Goal: Transaction & Acquisition: Purchase product/service

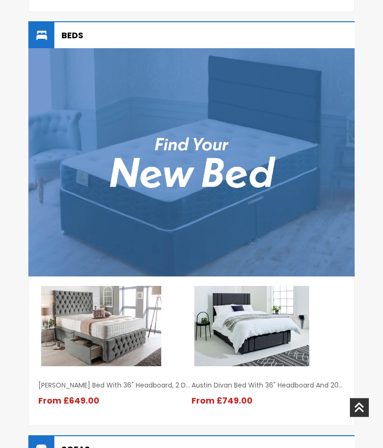
scroll to position [1007, 0]
click at [214, 171] on img at bounding box center [191, 162] width 326 height 228
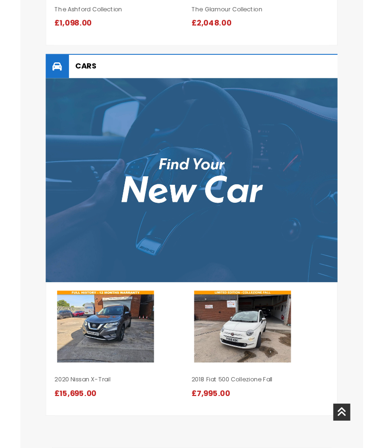
scroll to position [1797, 0]
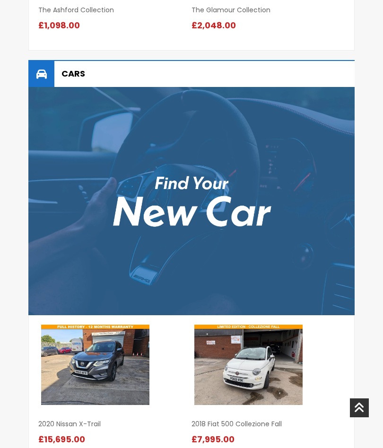
click at [197, 205] on img at bounding box center [191, 201] width 326 height 228
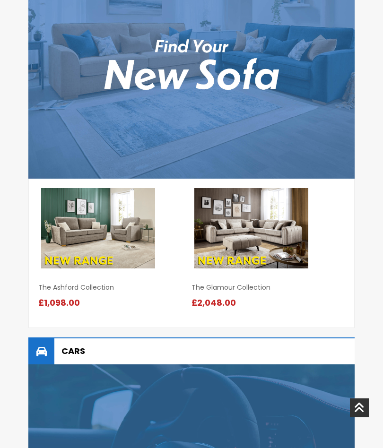
scroll to position [1514, 0]
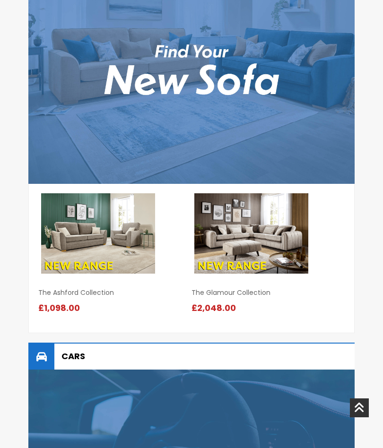
click at [212, 127] on img at bounding box center [191, 69] width 326 height 228
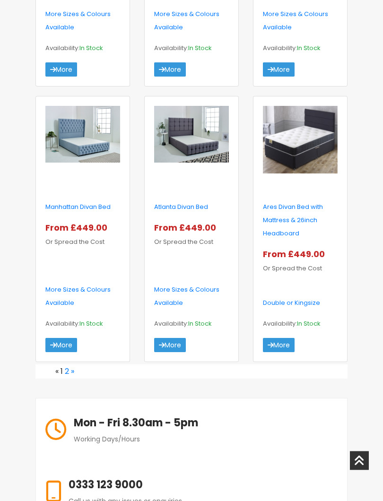
scroll to position [1339, 0]
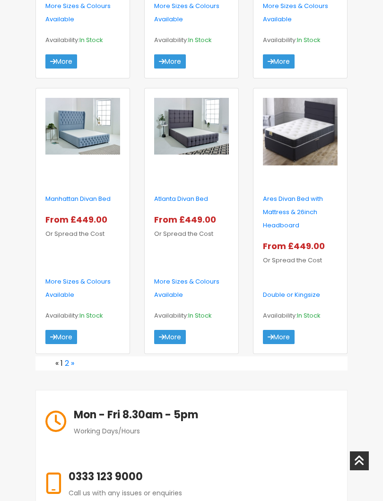
click at [72, 361] on link "»" at bounding box center [72, 363] width 3 height 11
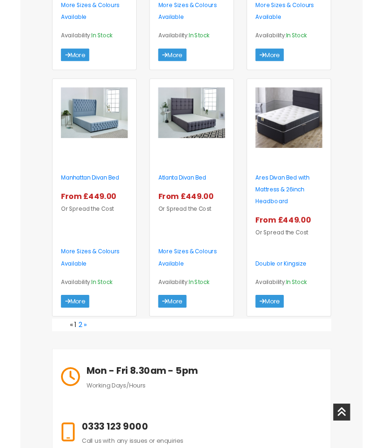
scroll to position [1366, 0]
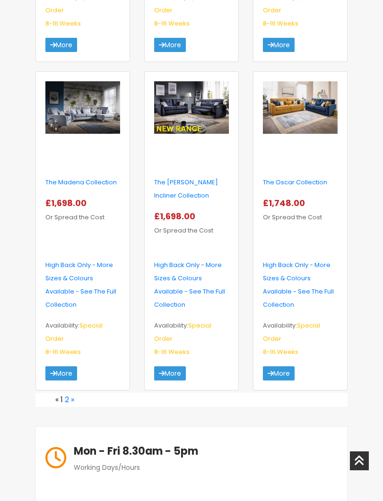
scroll to position [1579, 0]
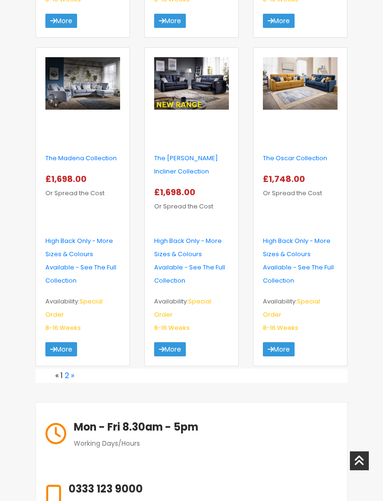
click at [72, 370] on link "»" at bounding box center [72, 375] width 3 height 11
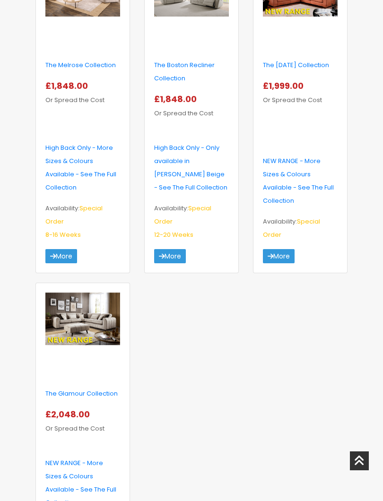
scroll to position [691, 0]
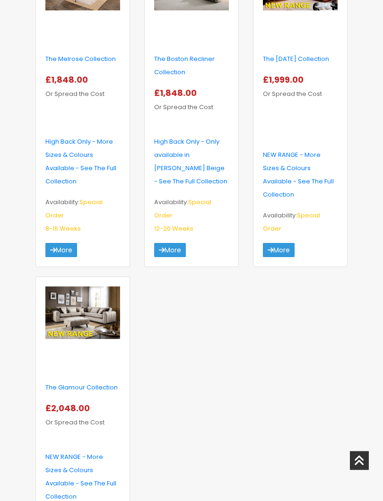
click at [88, 312] on img at bounding box center [82, 313] width 75 height 53
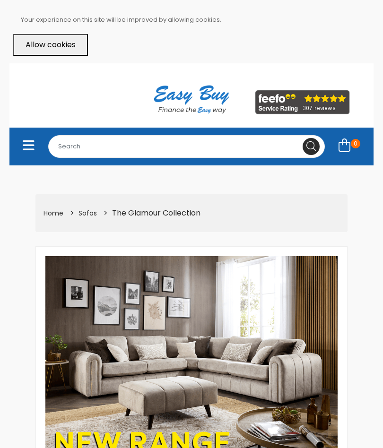
select select "104"
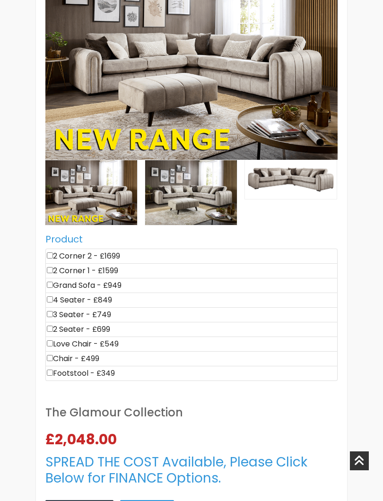
scroll to position [303, 0]
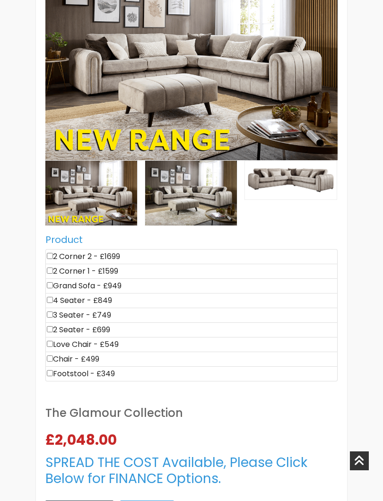
click at [93, 250] on li "2 Corner 2 - £1699" at bounding box center [191, 256] width 292 height 15
click at [91, 250] on li "2 Corner 2 - £1699" at bounding box center [191, 256] width 292 height 15
click at [53, 253] on input"] "checkbox" at bounding box center [50, 256] width 6 height 6
checkbox input"] "true"
type input "1699"
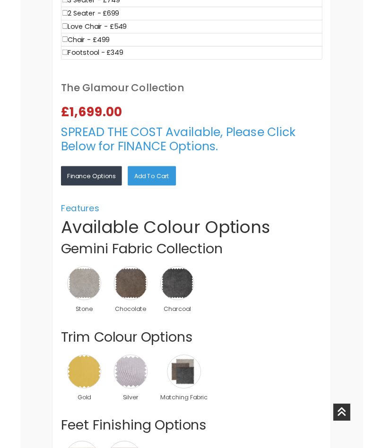
scroll to position [617, 0]
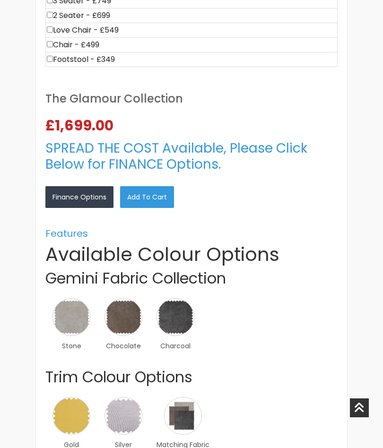
click at [127, 310] on img at bounding box center [124, 317] width 38 height 38
click at [0, 0] on div "×" at bounding box center [0, 0] width 0 height 0
click at [0, 0] on link "×" at bounding box center [0, 0] width 0 height 0
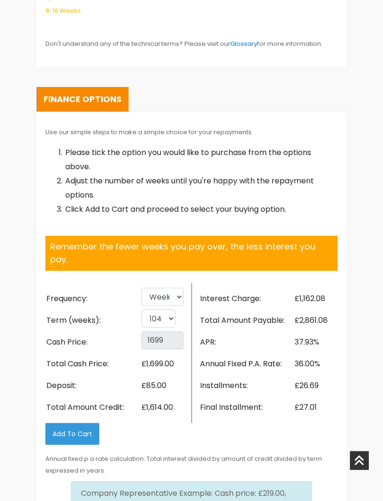
scroll to position [1975, 0]
click at [168, 310] on select "26 52 78 104" at bounding box center [158, 319] width 34 height 18
select select "78"
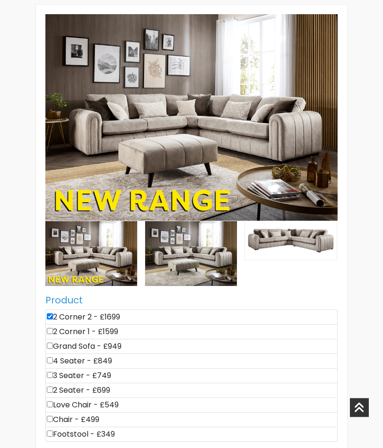
scroll to position [242, 0]
click at [288, 231] on img at bounding box center [291, 240] width 92 height 39
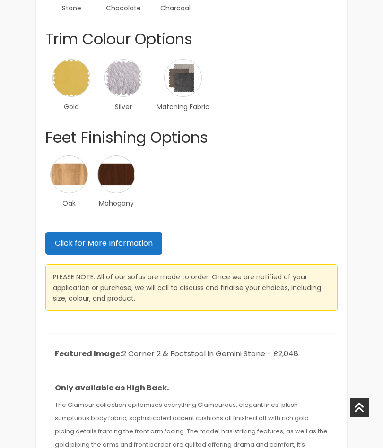
scroll to position [871, 0]
click at [106, 233] on link "Click for More Information" at bounding box center [103, 244] width 117 height 23
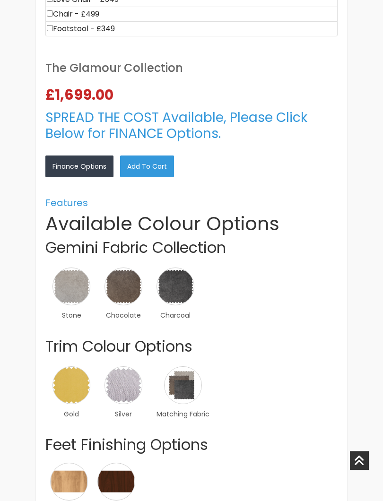
scroll to position [571, 0]
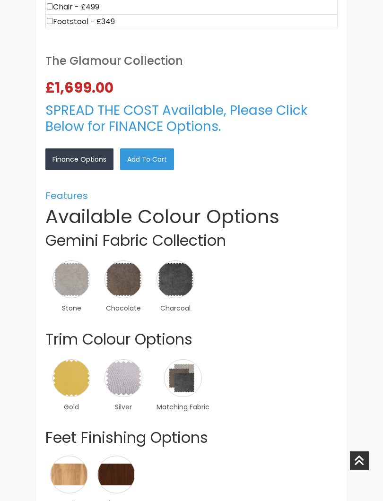
click at [129, 276] on img at bounding box center [124, 280] width 38 height 38
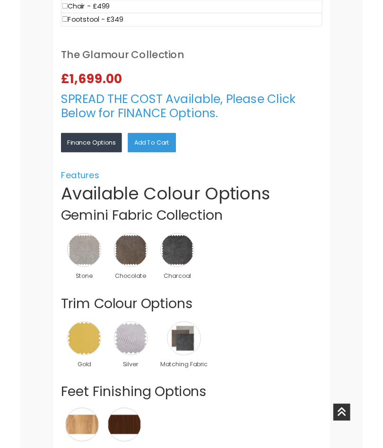
scroll to position [598, 0]
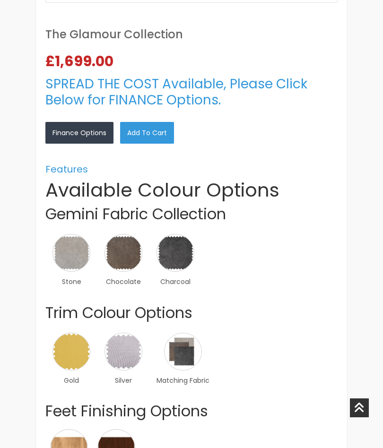
click at [0, 0] on div "×" at bounding box center [0, 0] width 0 height 0
click at [0, 0] on link "×" at bounding box center [0, 0] width 0 height 0
